Goal: Task Accomplishment & Management: Manage account settings

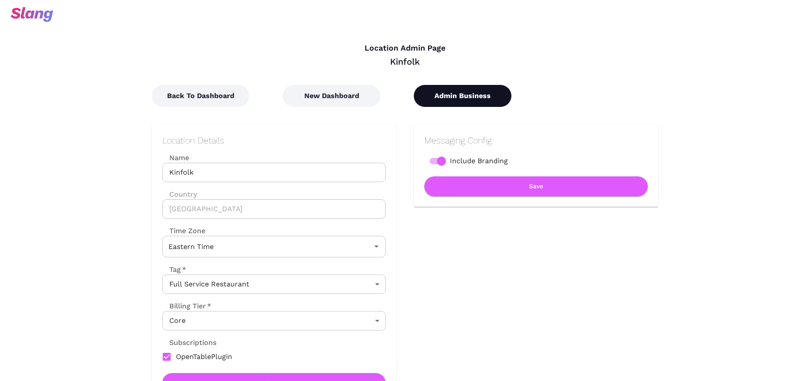
click at [477, 96] on button "Admin Business" at bounding box center [463, 96] width 98 height 22
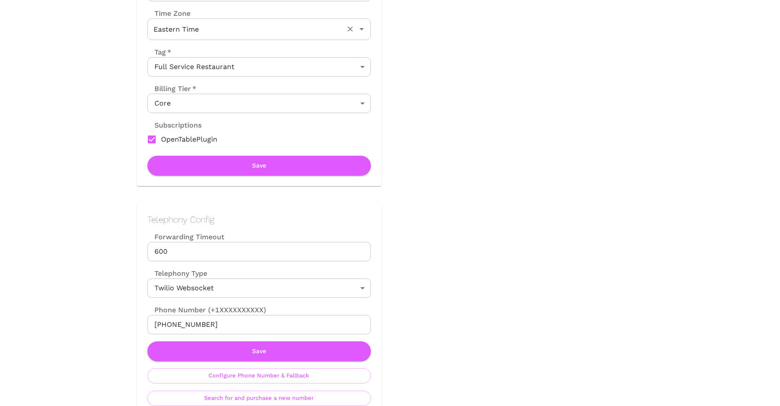
scroll to position [335, 0]
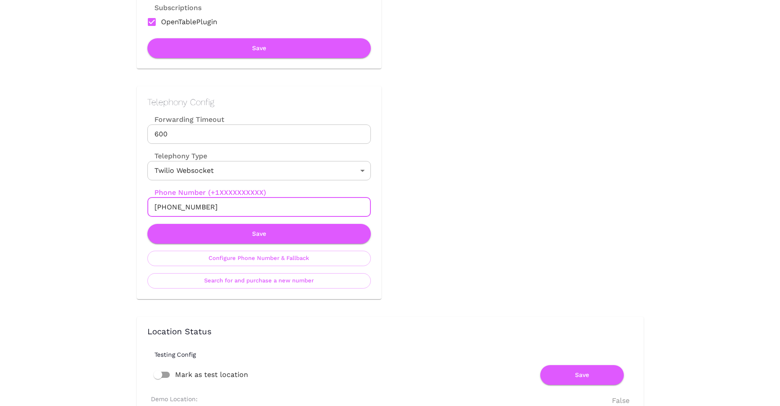
drag, startPoint x: 164, startPoint y: 206, endPoint x: 207, endPoint y: 206, distance: 42.7
click at [207, 206] on input "+12027936528" at bounding box center [258, 206] width 223 height 19
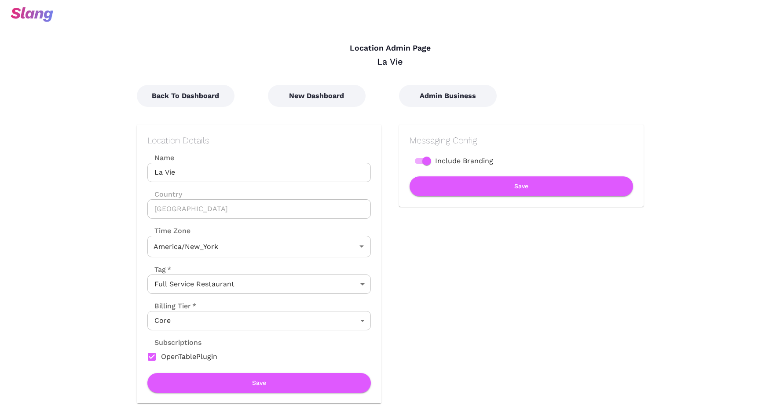
type input "Eastern Time"
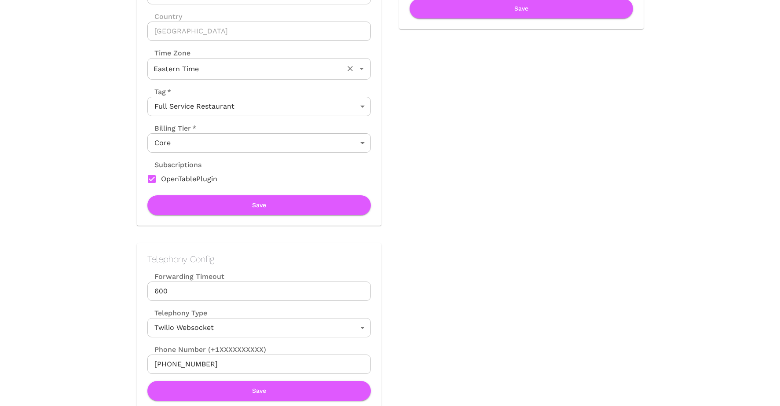
scroll to position [209, 0]
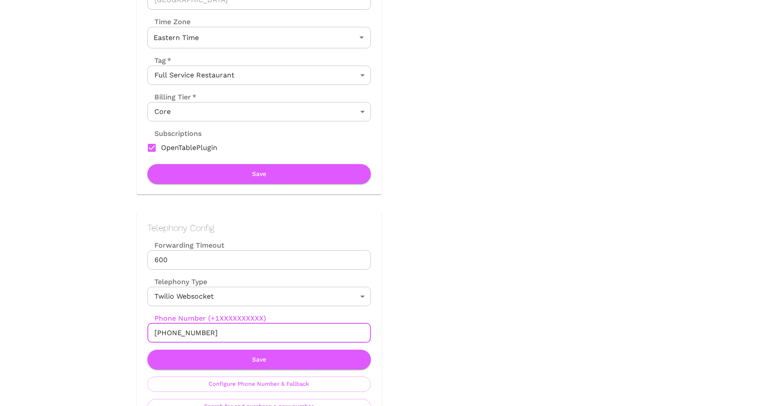
drag, startPoint x: 164, startPoint y: 330, endPoint x: 217, endPoint y: 330, distance: 53.2
click at [217, 330] on input "+12029914655" at bounding box center [258, 332] width 223 height 19
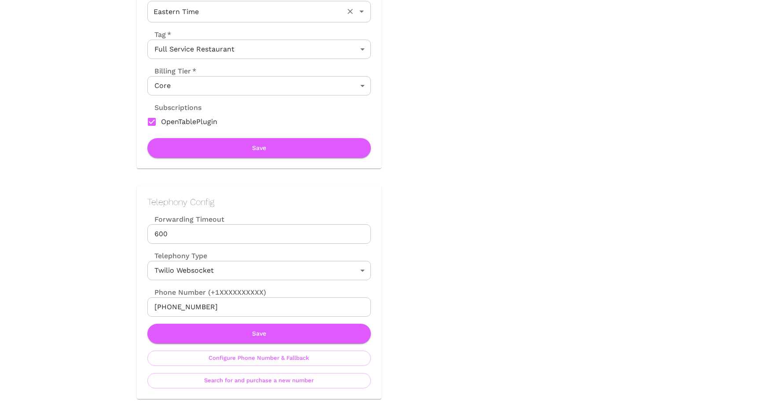
scroll to position [239, 0]
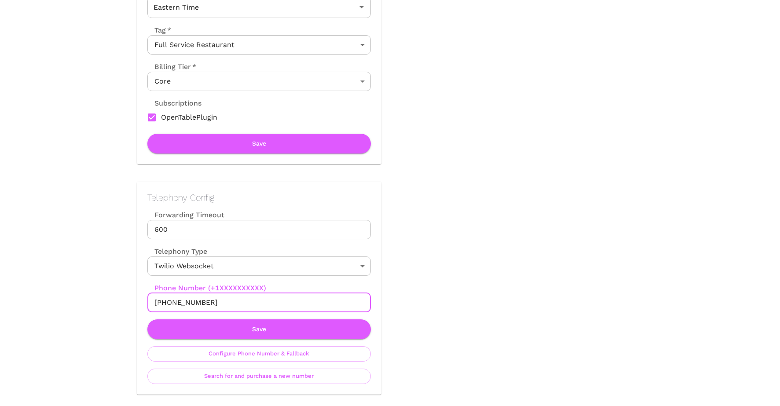
drag, startPoint x: 164, startPoint y: 302, endPoint x: 212, endPoint y: 302, distance: 47.9
click at [212, 302] on input "[PHONE_NUMBER]" at bounding box center [258, 302] width 223 height 19
